Goal: Navigation & Orientation: Find specific page/section

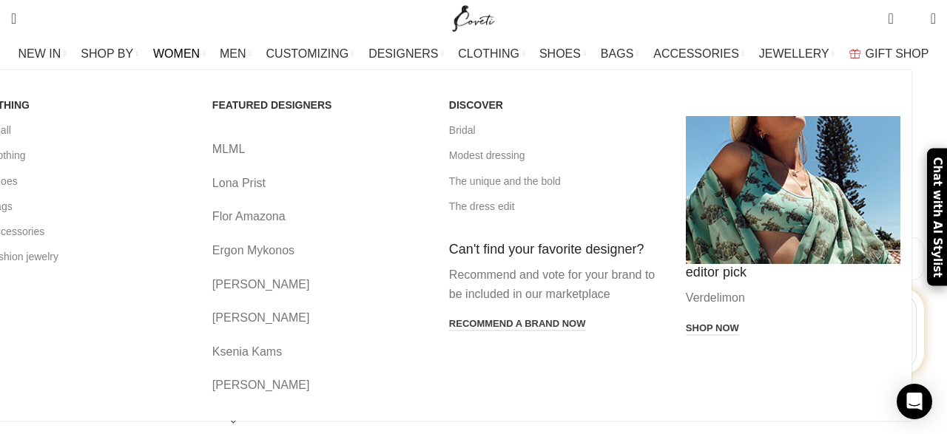
click at [200, 55] on span "WOMEN" at bounding box center [176, 54] width 47 height 14
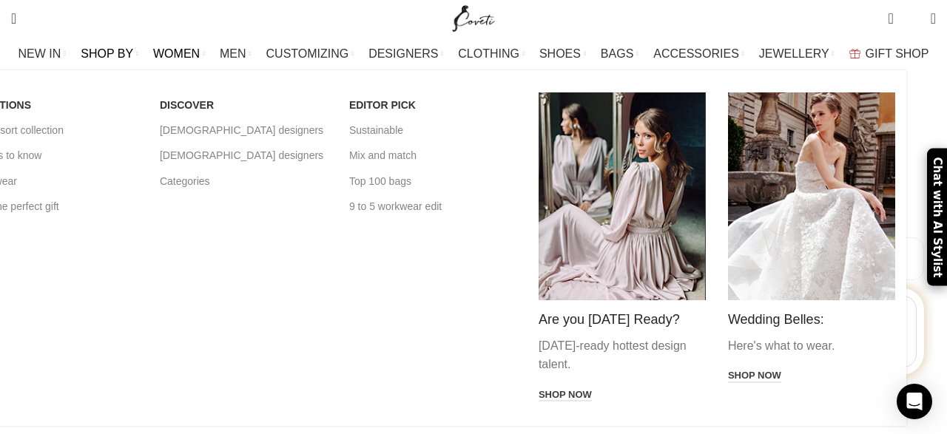
click at [127, 53] on span "SHOP BY" at bounding box center [107, 54] width 53 height 14
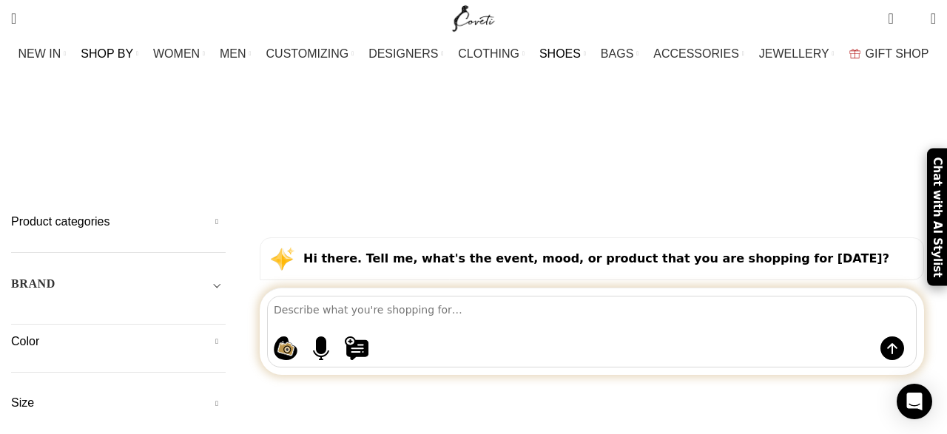
click at [617, 50] on span "BAGS" at bounding box center [617, 54] width 33 height 14
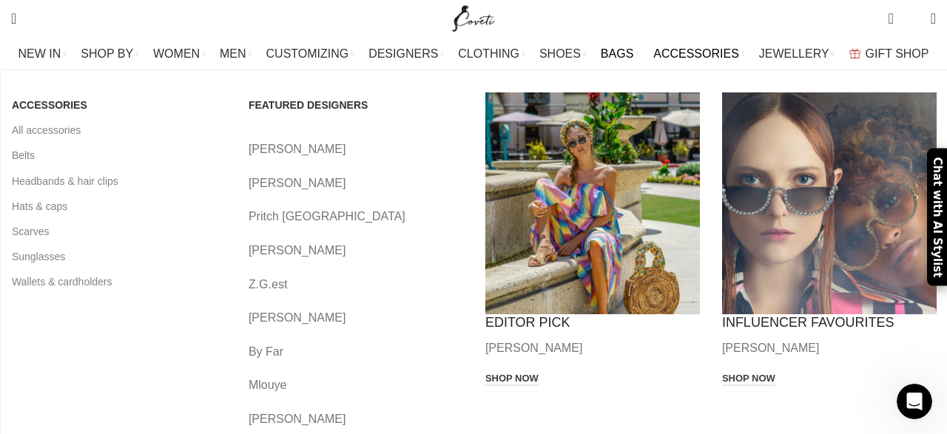
click at [690, 55] on span "ACCESSORIES" at bounding box center [696, 54] width 86 height 14
